Goal: Use online tool/utility: Utilize a website feature to perform a specific function

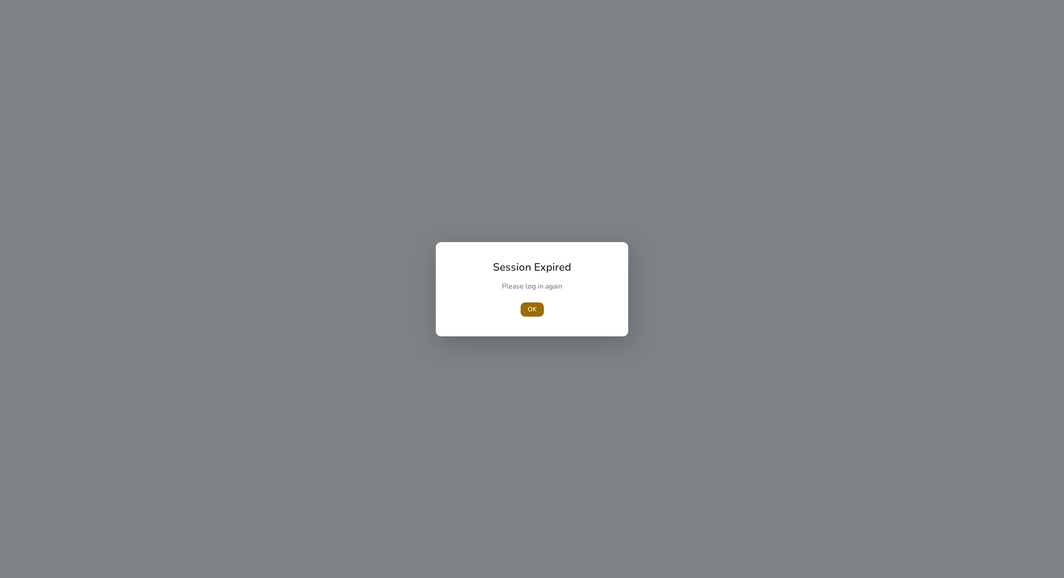
click at [536, 310] on button "OK" at bounding box center [531, 309] width 23 height 14
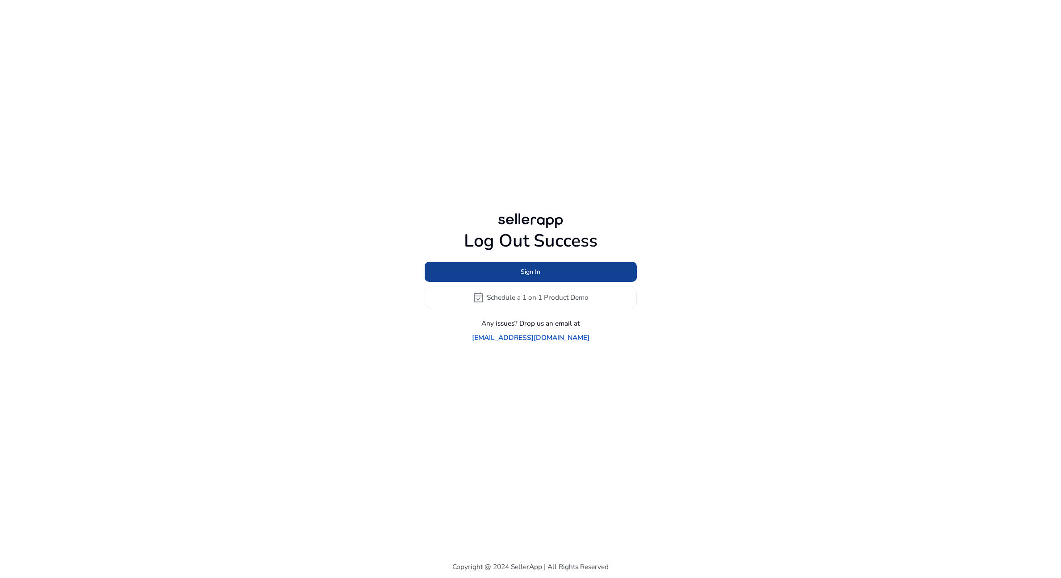
click at [537, 276] on span "Sign In" at bounding box center [530, 271] width 20 height 9
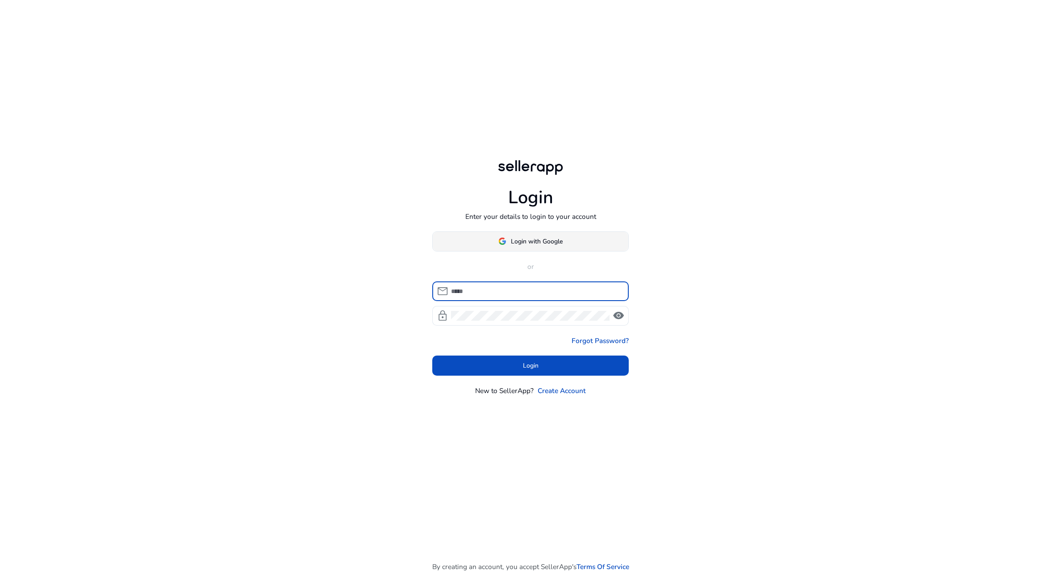
click at [525, 244] on span "Login with Google" at bounding box center [537, 241] width 52 height 9
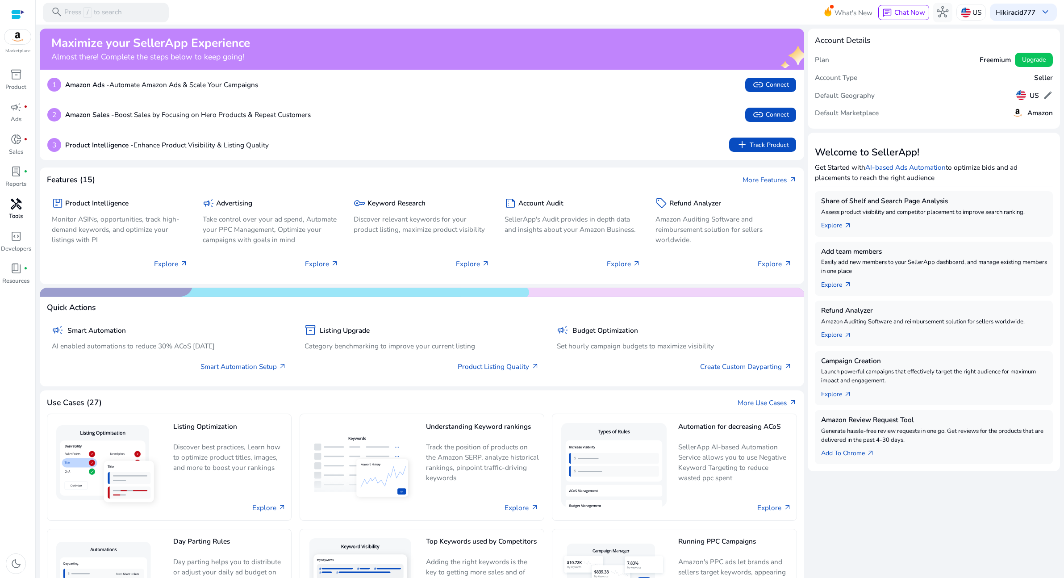
click at [18, 203] on span "handyman" at bounding box center [16, 204] width 12 height 12
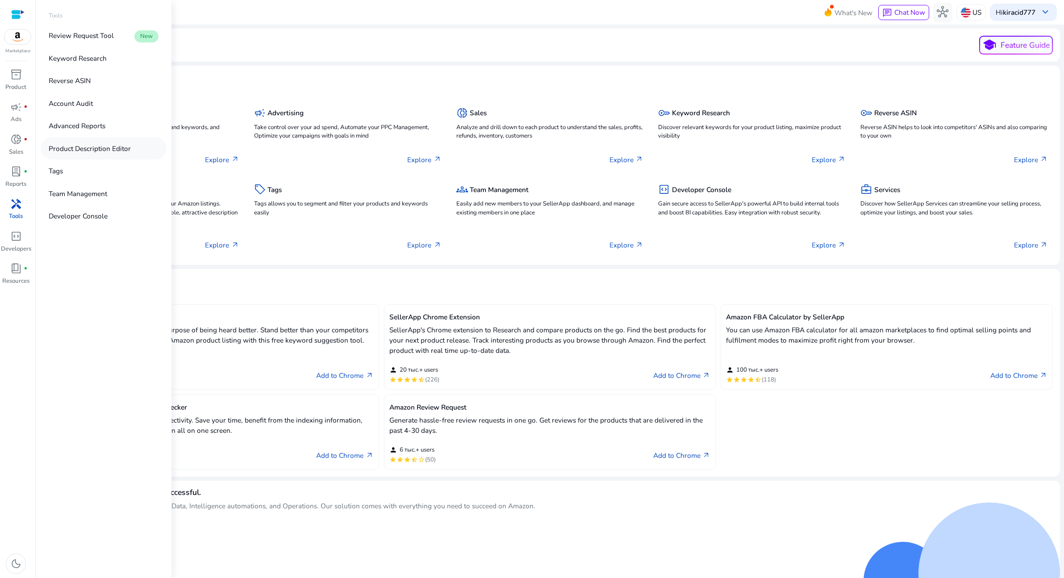
click at [86, 149] on p "Product Description Editor" at bounding box center [90, 148] width 82 height 10
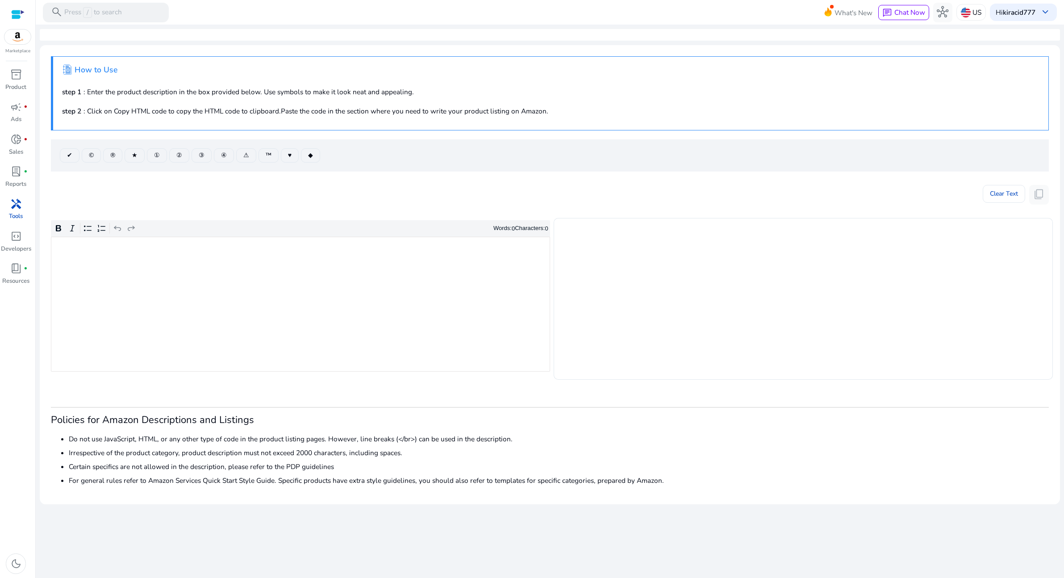
drag, startPoint x: 522, startPoint y: 442, endPoint x: 45, endPoint y: 442, distance: 477.1
click at [45, 442] on mat-card ".st1{fill:#2c8af8}.st2{fill:#fcfeff} How to Use step 1 : Enter the product desc…" at bounding box center [550, 274] width 1020 height 459
copy li "Do not use JavaScript, HTML, or any other type of code in the product listing p…"
click at [149, 441] on li "Do not use JavaScript, HTML, or any other type of code in the product listing p…" at bounding box center [559, 438] width 980 height 10
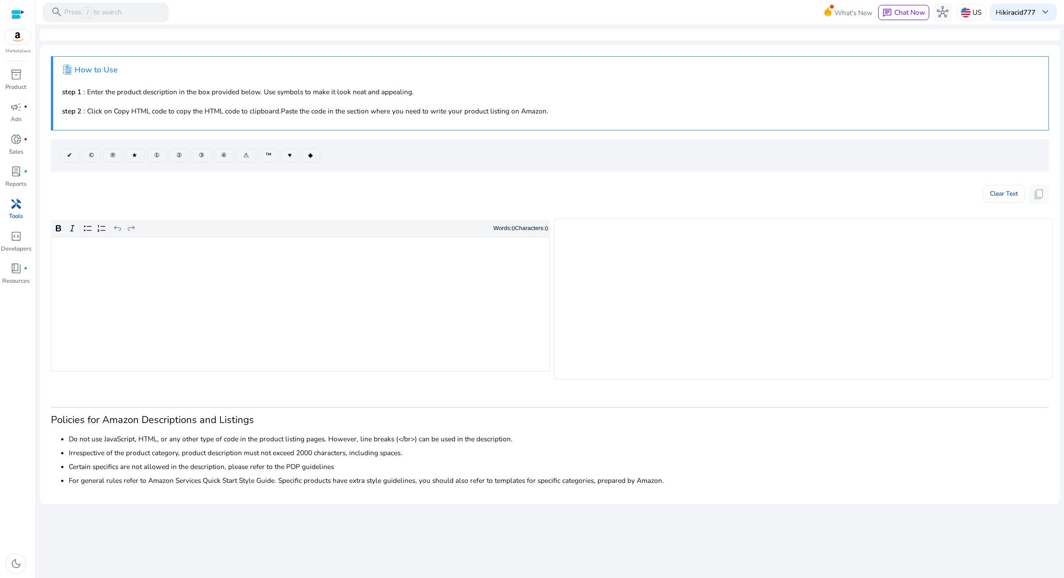
drag, startPoint x: 69, startPoint y: 438, endPoint x: 546, endPoint y: 434, distance: 476.7
click at [546, 434] on li "Do not use JavaScript, HTML, or any other type of code in the product listing p…" at bounding box center [559, 438] width 980 height 10
copy li "Do not use JavaScript, HTML, or any other type of code in the product listing p…"
